Goal: Information Seeking & Learning: Learn about a topic

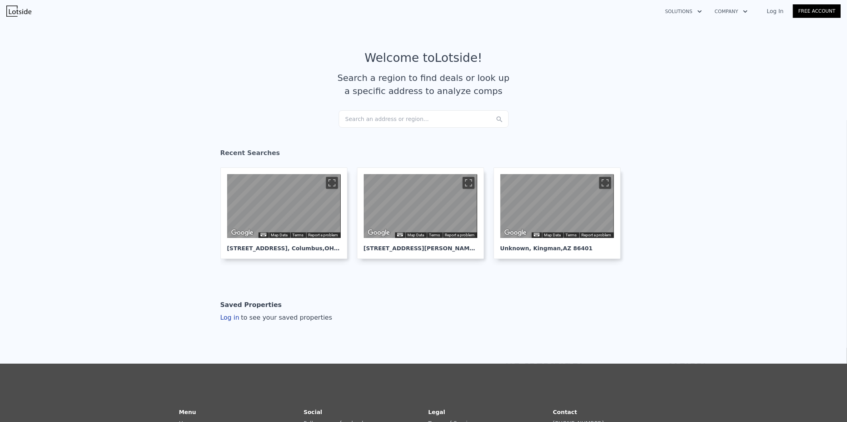
click at [424, 114] on div "Search an address or region..." at bounding box center [424, 118] width 170 height 17
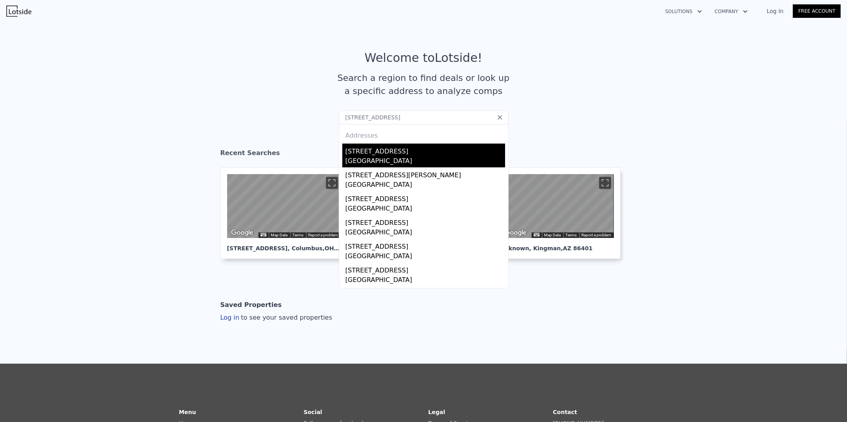
type input "[STREET_ADDRESS]"
click at [393, 156] on div "[GEOGRAPHIC_DATA]" at bounding box center [425, 161] width 160 height 11
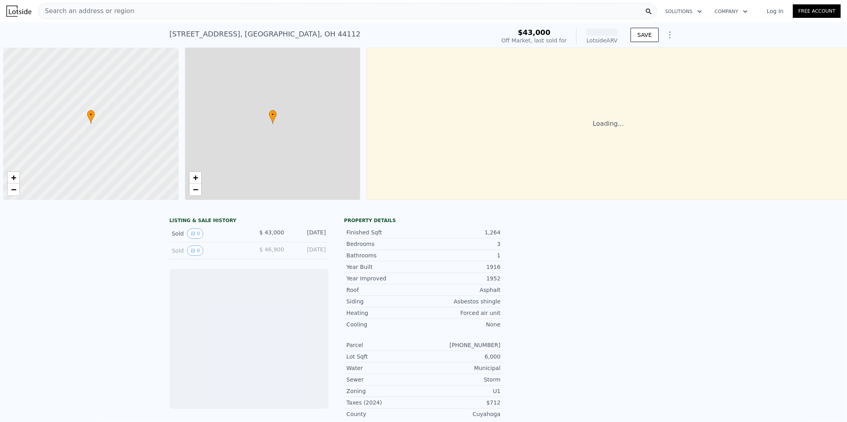
scroll to position [0, 3]
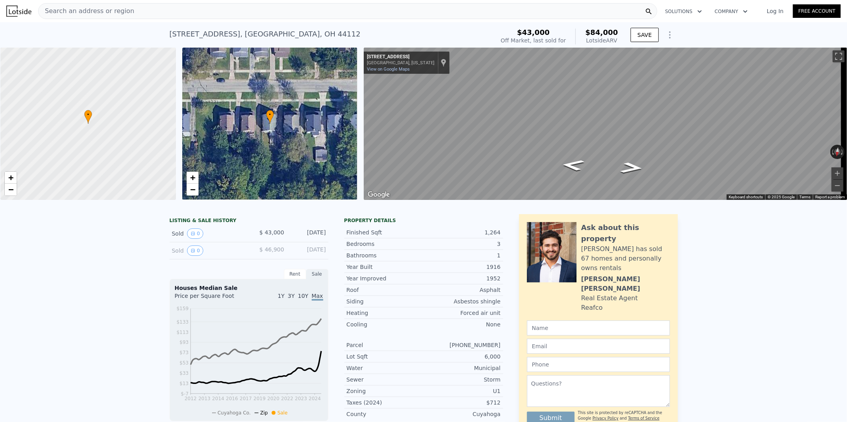
click at [573, 8] on div "Search an address or region" at bounding box center [347, 11] width 619 height 16
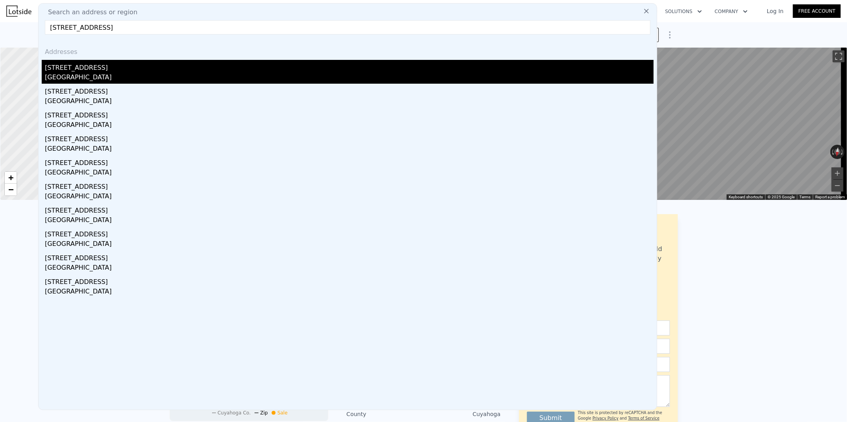
type input "[STREET_ADDRESS]"
click at [121, 69] on div "[STREET_ADDRESS]" at bounding box center [349, 66] width 609 height 13
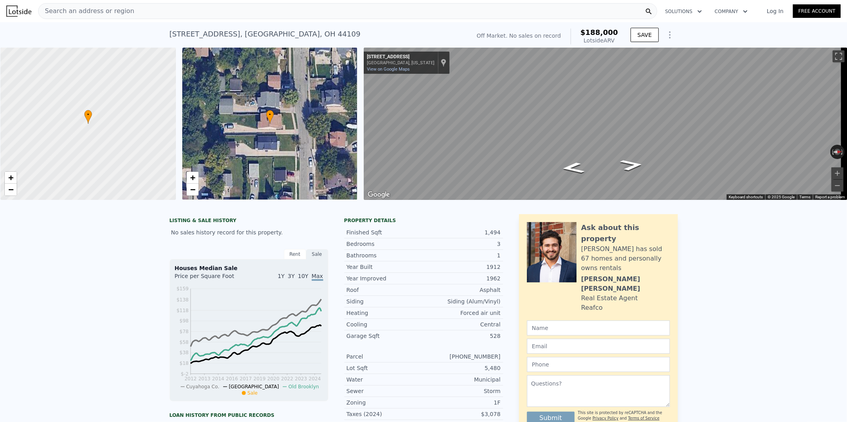
click at [477, 6] on div "Search an address or region" at bounding box center [347, 11] width 619 height 16
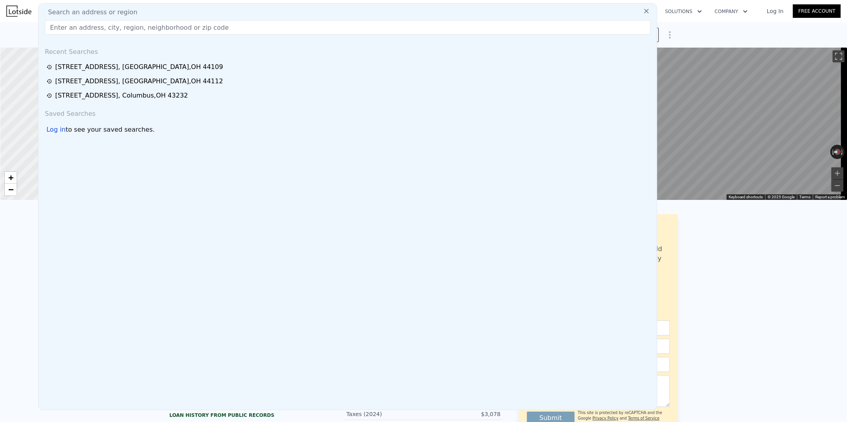
click at [475, 9] on div "Search an address or region" at bounding box center [348, 13] width 612 height 10
click at [420, 31] on input "text" at bounding box center [348, 27] width 606 height 14
paste input "[STREET_ADDRESS][PERSON_NAME]"
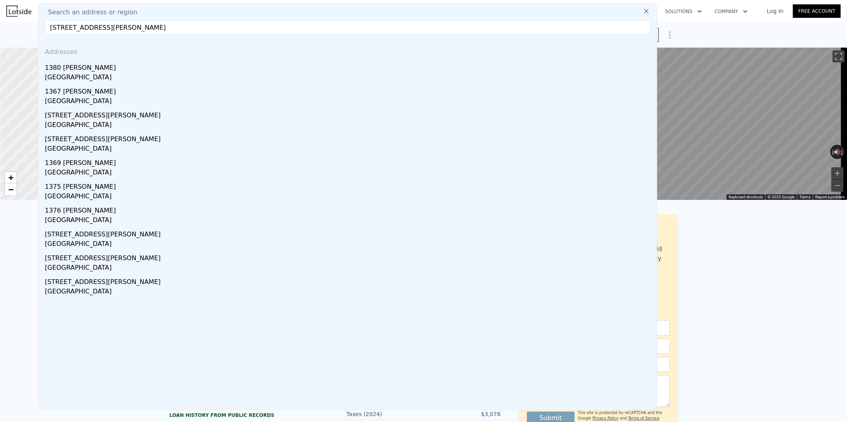
type input "[STREET_ADDRESS][PERSON_NAME]"
click at [170, 68] on div "1380 [PERSON_NAME]" at bounding box center [349, 66] width 609 height 13
